Goal: Transaction & Acquisition: Obtain resource

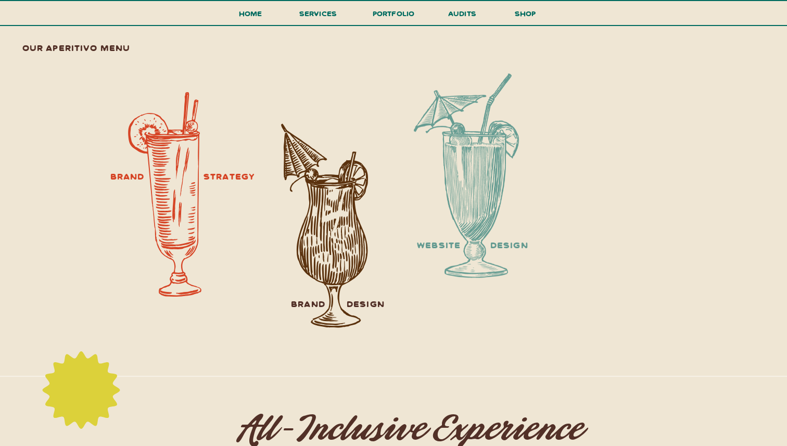
scroll to position [1255, 0]
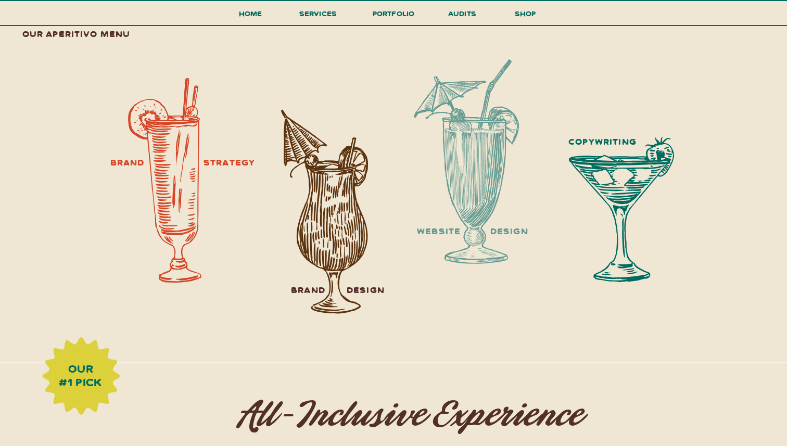
click at [473, 198] on div at bounding box center [466, 161] width 105 height 205
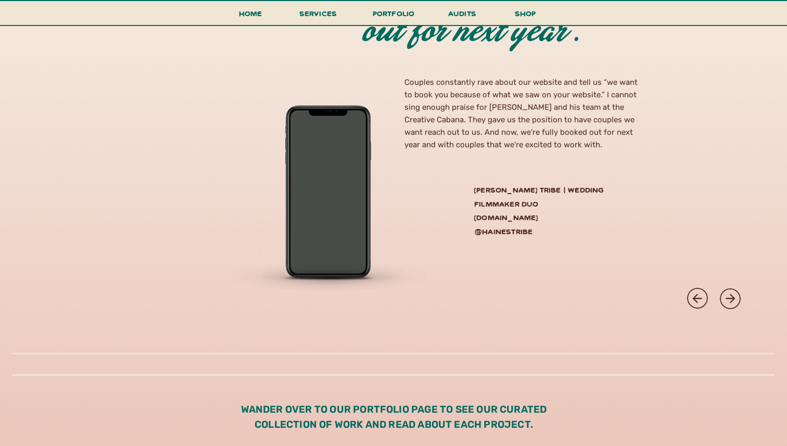
scroll to position [2439, 0]
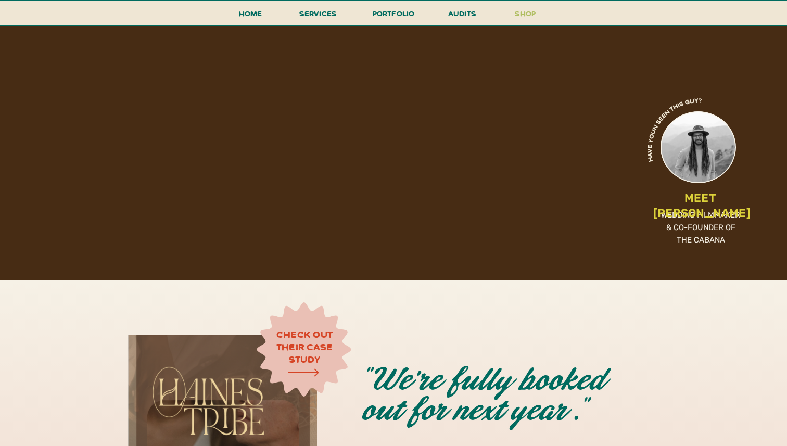
click at [520, 12] on h3 "shop" at bounding box center [525, 16] width 50 height 18
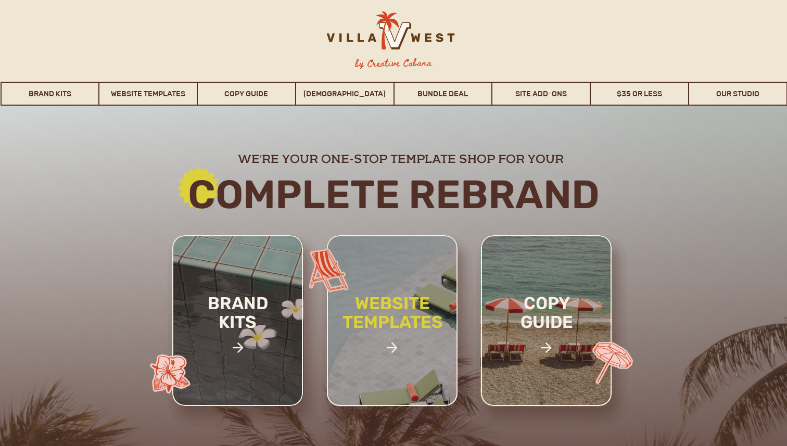
click at [362, 311] on h2 "website templates" at bounding box center [392, 324] width 136 height 60
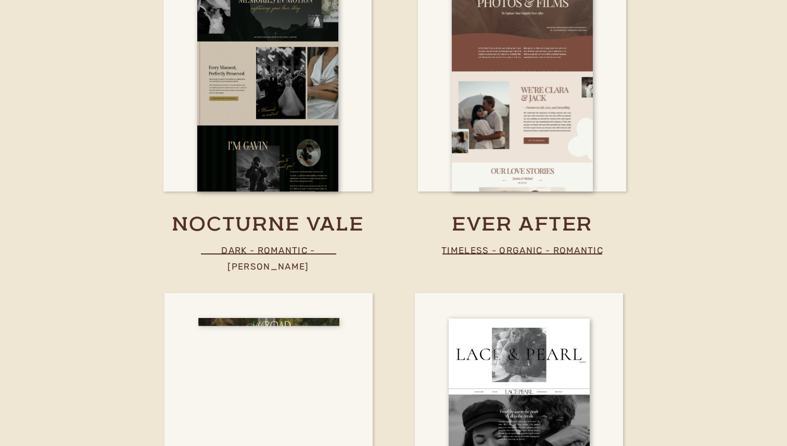
scroll to position [3840, 0]
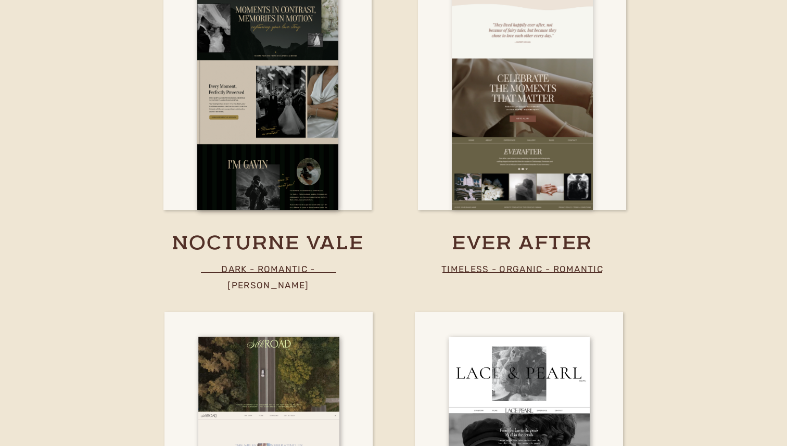
click at [507, 195] on div at bounding box center [522, 93] width 141 height 234
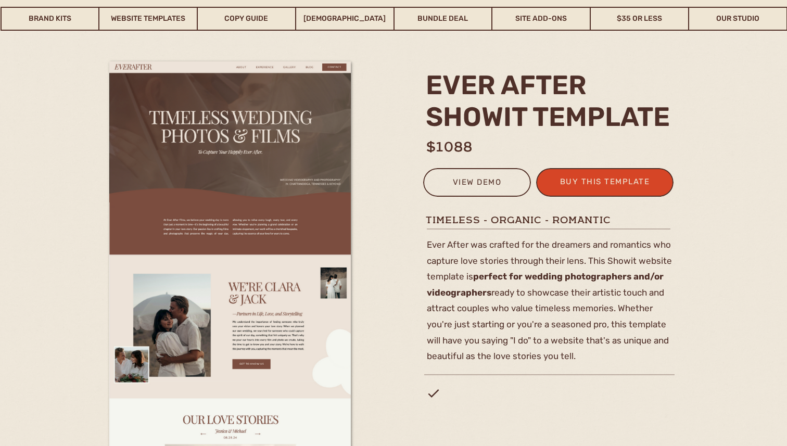
scroll to position [83, 0]
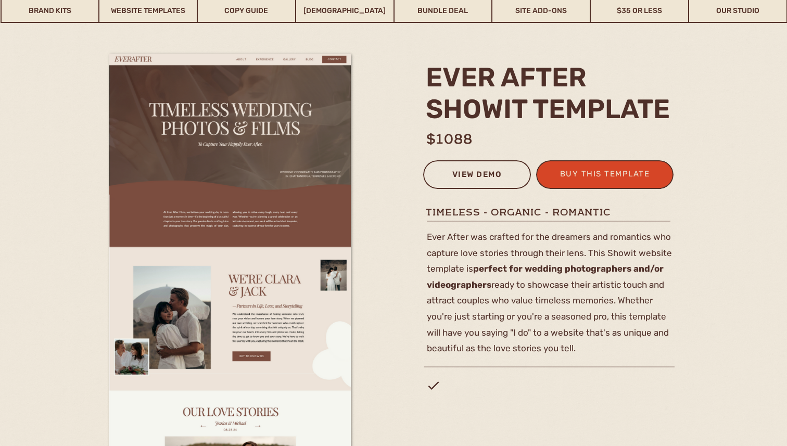
click at [494, 178] on div "view demo" at bounding box center [477, 176] width 94 height 17
